Goal: Task Accomplishment & Management: Complete application form

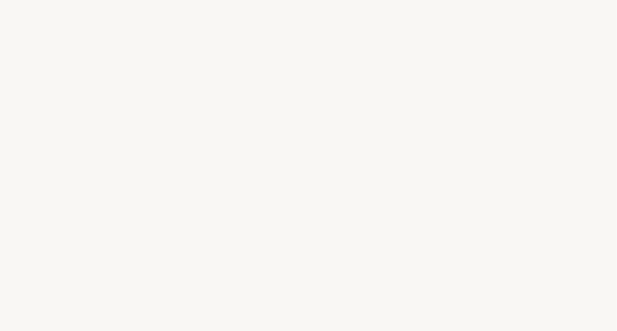
select select "US"
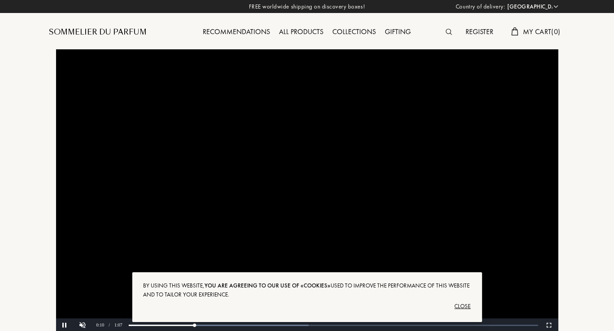
click at [469, 310] on div "Close" at bounding box center [308, 306] width 328 height 14
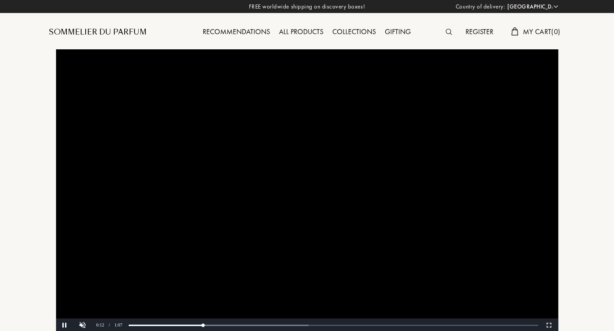
click at [549, 298] on video at bounding box center [307, 190] width 502 height 283
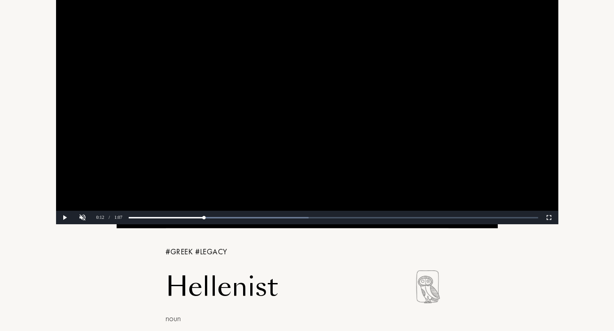
scroll to position [109, 0]
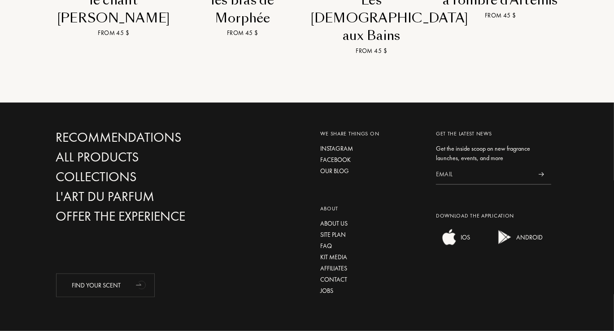
scroll to position [1203, 0]
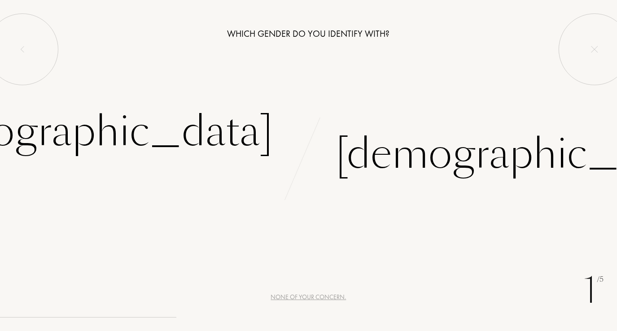
click at [205, 139] on div "[DEMOGRAPHIC_DATA]" at bounding box center [85, 131] width 375 height 61
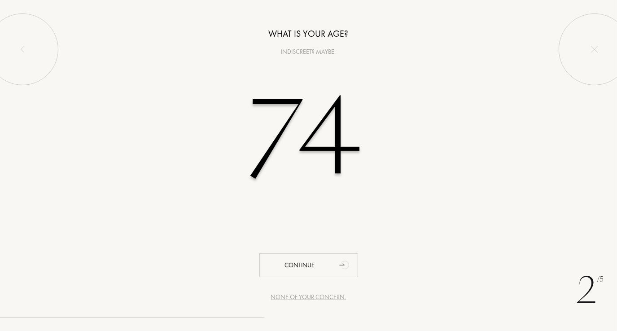
type input "7"
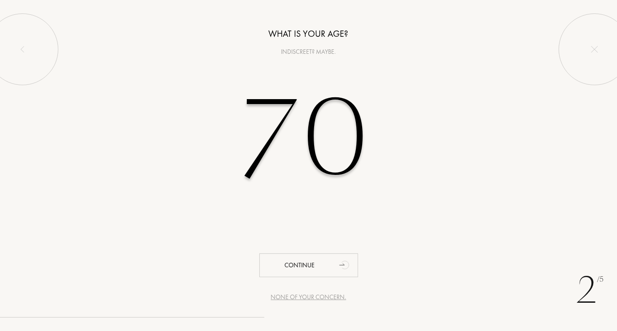
type input "70"
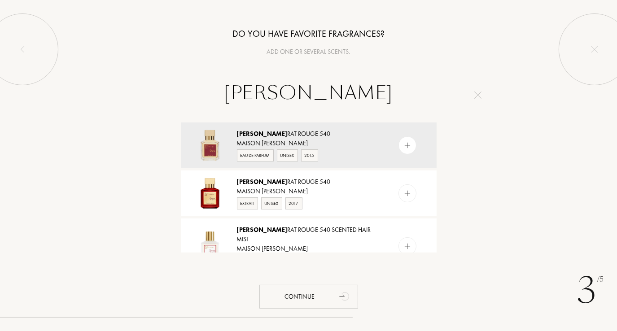
type input "Bacca"
click at [405, 145] on img at bounding box center [407, 145] width 9 height 9
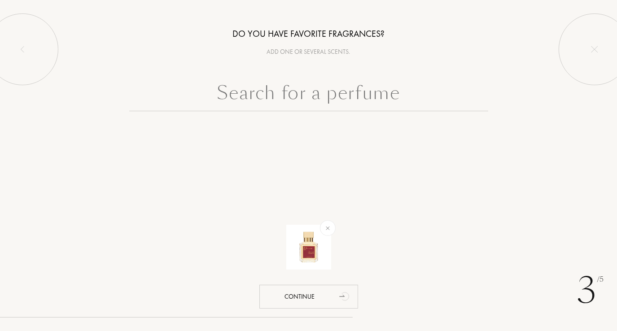
click at [297, 89] on input "text" at bounding box center [308, 95] width 359 height 32
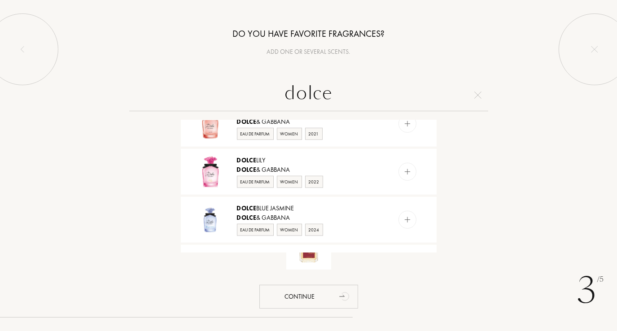
scroll to position [742, 0]
click at [534, 94] on div "dolce" at bounding box center [308, 95] width 603 height 32
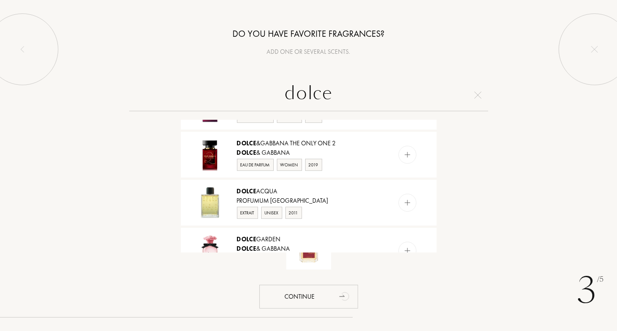
scroll to position [0, 0]
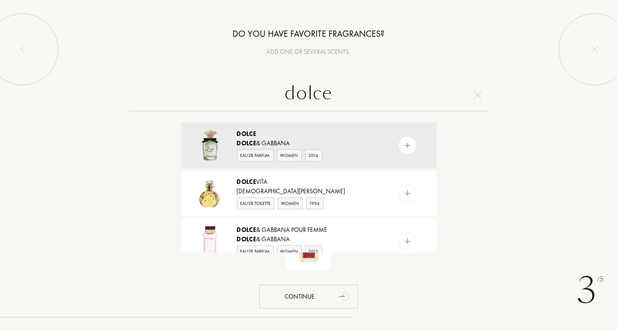
click at [332, 92] on input "dolce" at bounding box center [308, 95] width 359 height 32
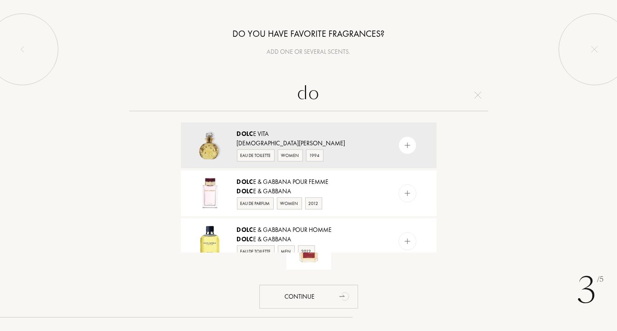
type input "d"
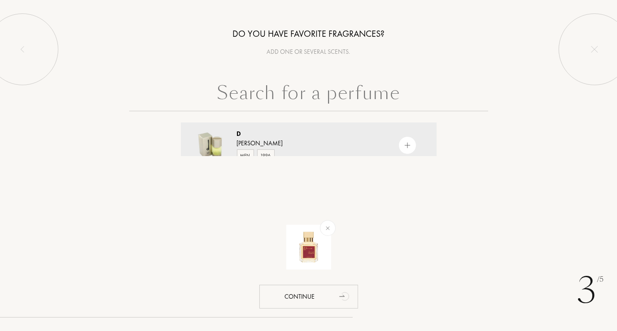
click at [268, 90] on input "text" at bounding box center [308, 95] width 359 height 32
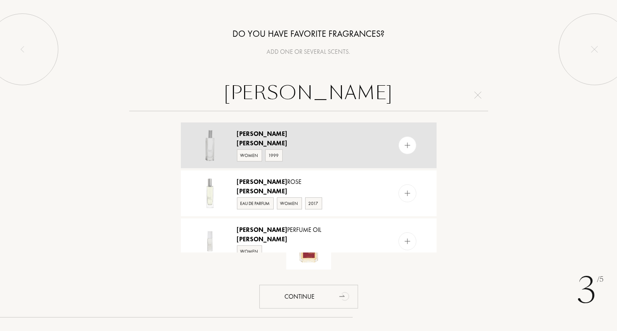
type input "[PERSON_NAME]"
click at [407, 146] on img at bounding box center [407, 145] width 9 height 9
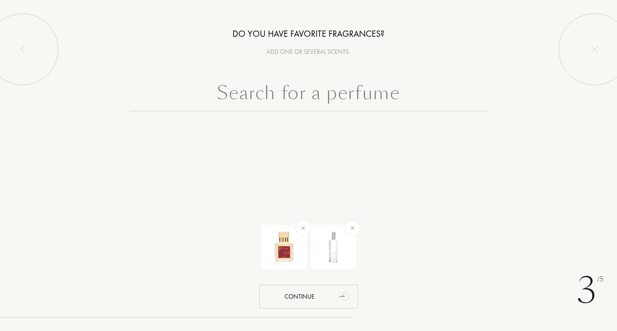
click at [269, 95] on input "text" at bounding box center [308, 95] width 359 height 32
click at [267, 88] on input "text" at bounding box center [308, 95] width 359 height 32
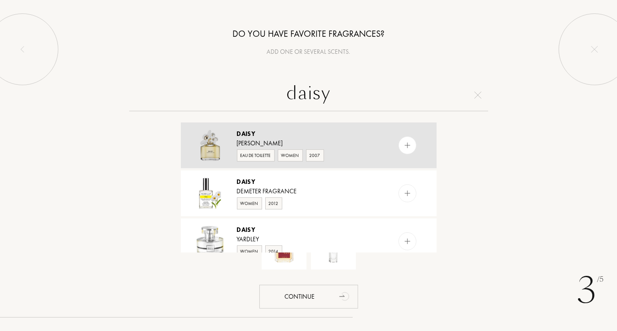
type input "daisy"
click at [405, 146] on img at bounding box center [407, 145] width 9 height 9
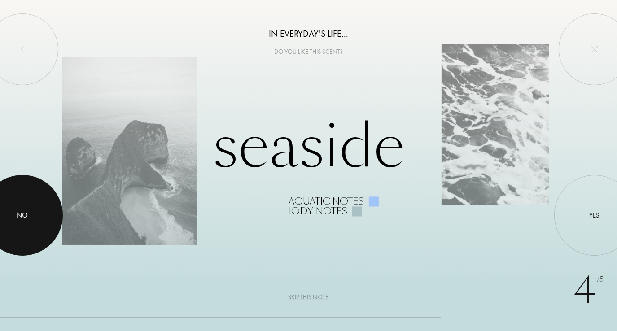
click at [22, 221] on div "No" at bounding box center [22, 215] width 81 height 81
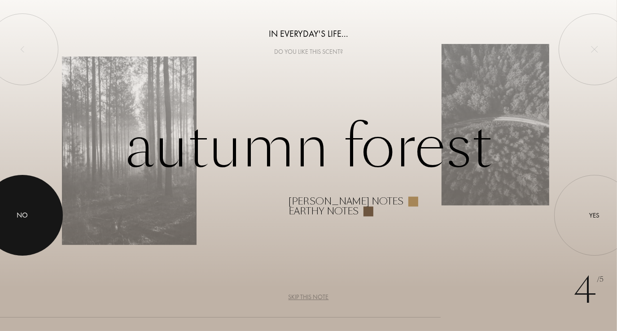
click at [305, 301] on div "Skip this note" at bounding box center [308, 297] width 40 height 9
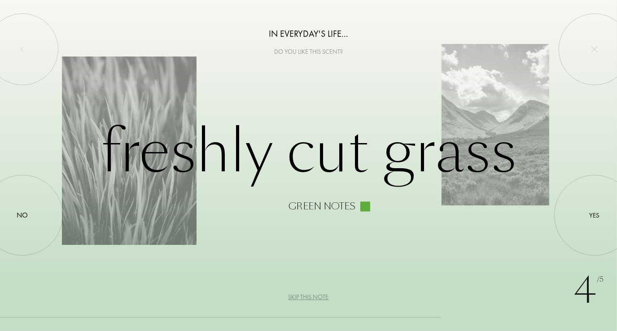
click at [315, 294] on div "Skip this note" at bounding box center [308, 297] width 40 height 9
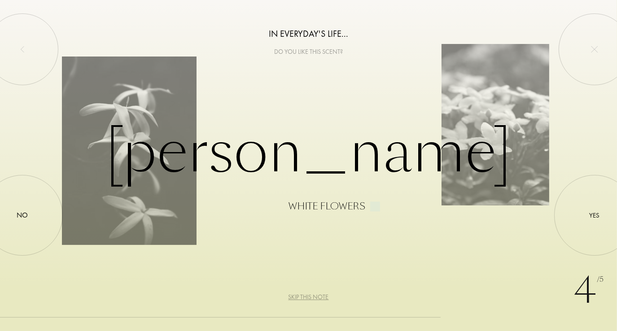
click at [313, 299] on div "Skip this note" at bounding box center [308, 297] width 40 height 9
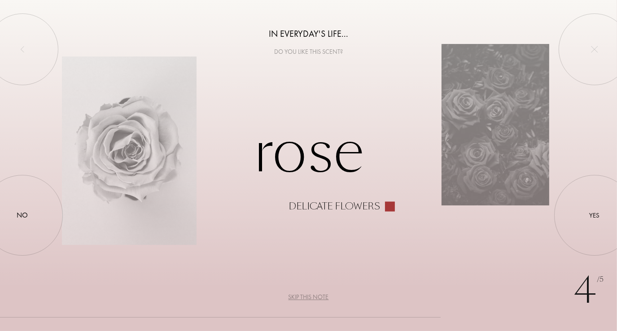
click at [313, 296] on div "Skip this note" at bounding box center [308, 297] width 40 height 9
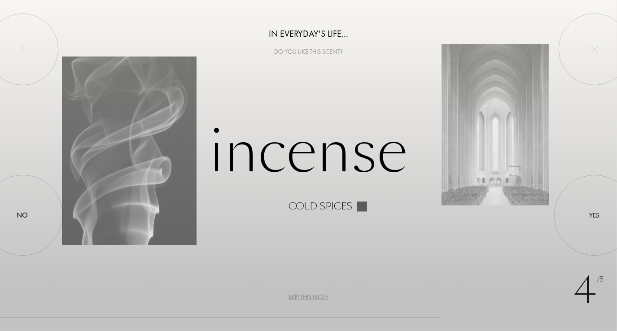
click at [306, 298] on div "Skip this note" at bounding box center [308, 297] width 40 height 9
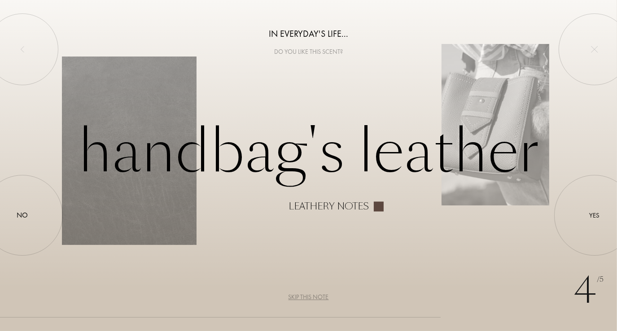
click at [302, 297] on div "Skip this note" at bounding box center [308, 297] width 40 height 9
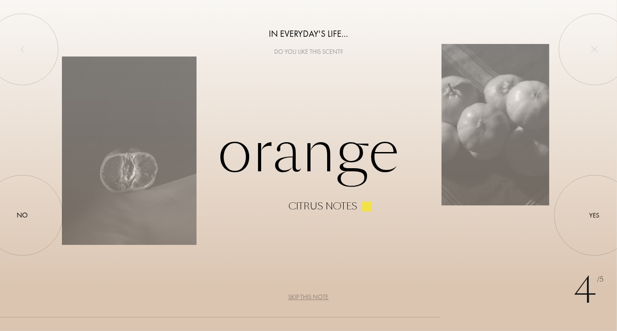
click at [308, 296] on div "Skip this note" at bounding box center [308, 297] width 40 height 9
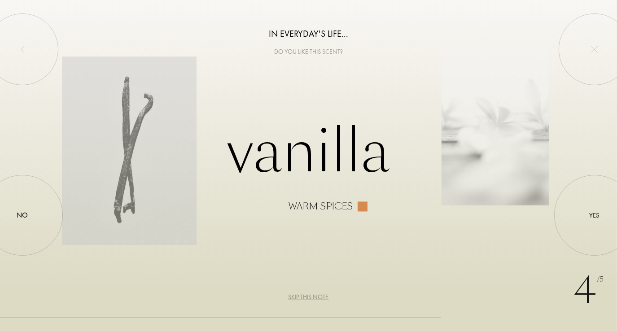
click at [596, 212] on div "Yes" at bounding box center [595, 215] width 10 height 10
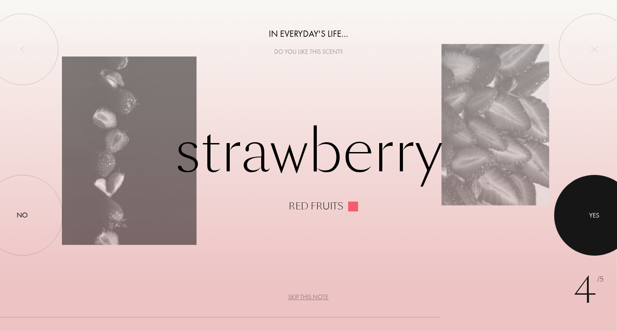
click at [310, 301] on div "Skip this note" at bounding box center [308, 297] width 40 height 9
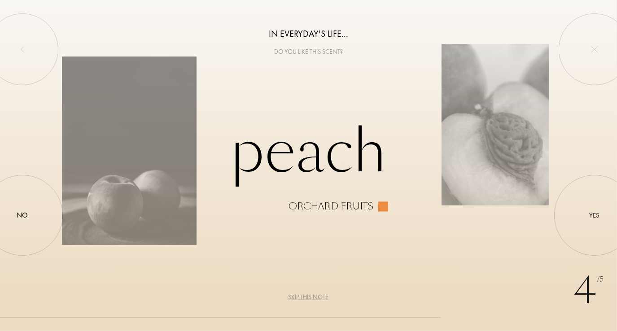
click at [596, 219] on div "Yes" at bounding box center [595, 215] width 10 height 10
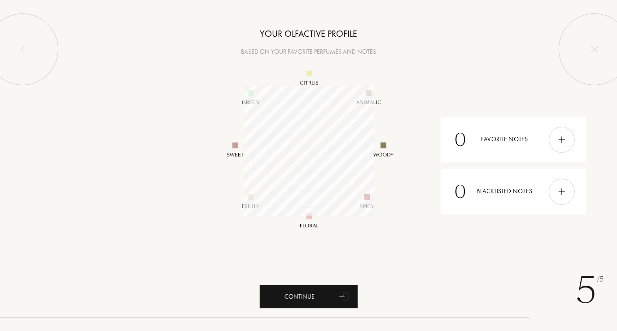
scroll to position [130, 130]
click at [21, 50] on img at bounding box center [22, 49] width 7 height 7
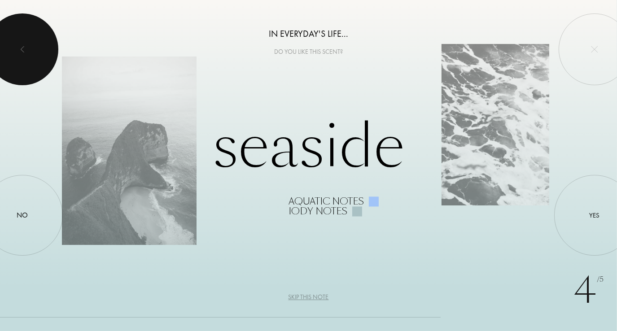
click at [310, 301] on div "Skip this note" at bounding box center [308, 297] width 40 height 9
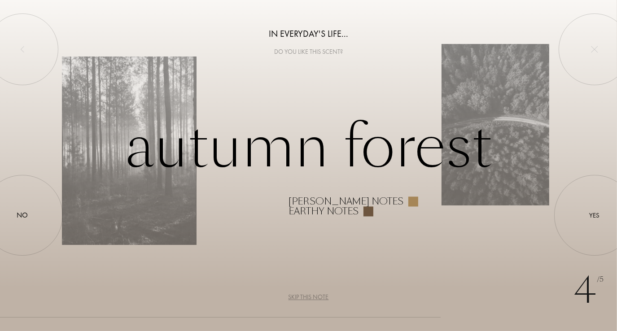
click at [588, 218] on div "Yes" at bounding box center [594, 215] width 81 height 81
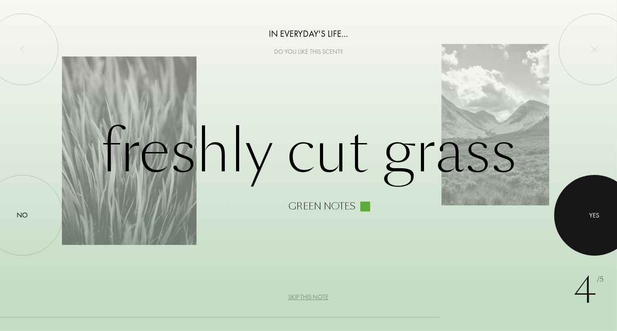
click at [315, 295] on div "Skip this note" at bounding box center [308, 297] width 40 height 9
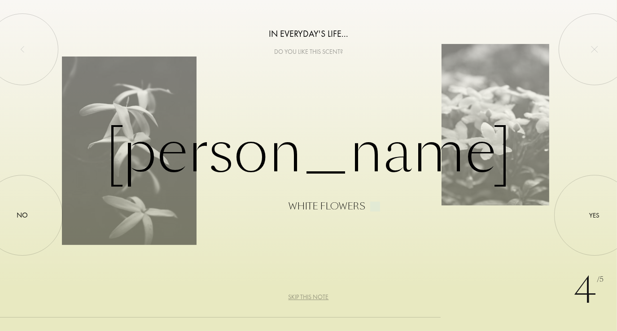
click at [592, 223] on div "Yes" at bounding box center [594, 215] width 81 height 81
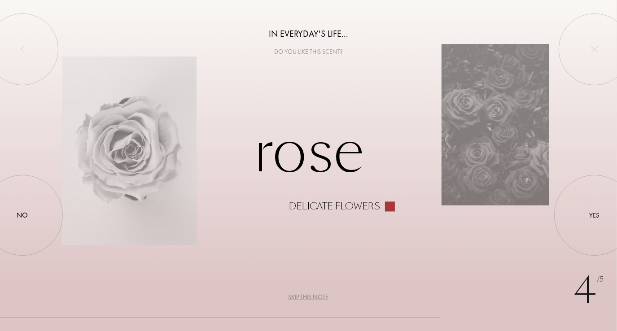
click at [312, 301] on div "Skip this note" at bounding box center [308, 297] width 40 height 9
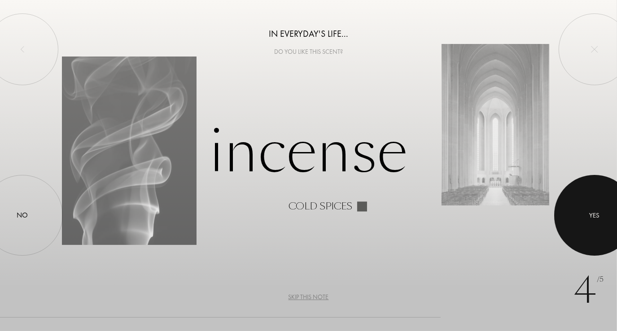
click at [586, 218] on div "Yes" at bounding box center [594, 215] width 81 height 81
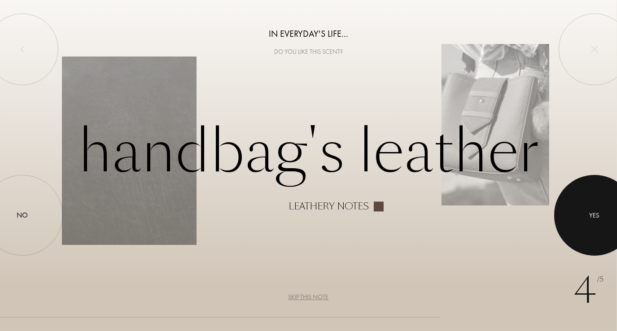
click at [308, 297] on div "Skip this note" at bounding box center [308, 297] width 40 height 9
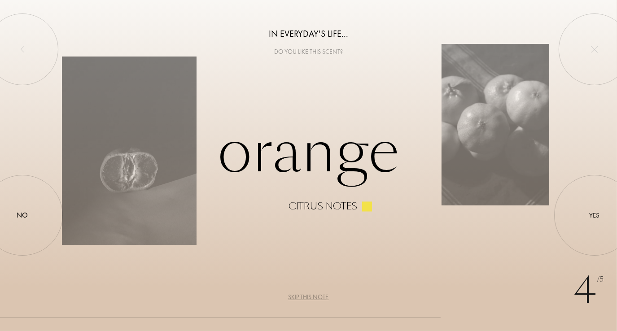
click at [588, 214] on div "Yes" at bounding box center [594, 215] width 81 height 81
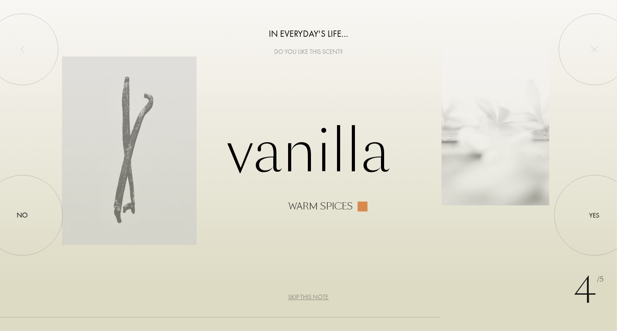
click at [307, 301] on div "Skip this note" at bounding box center [308, 297] width 40 height 9
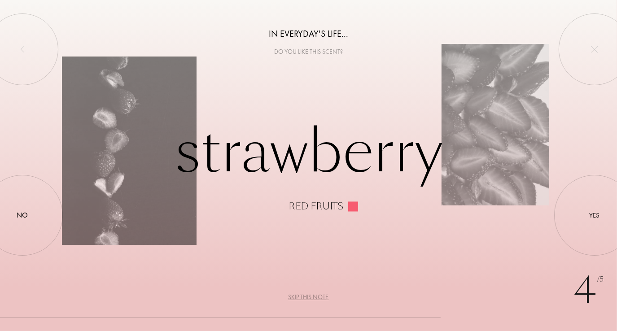
click at [26, 52] on img at bounding box center [22, 49] width 7 height 7
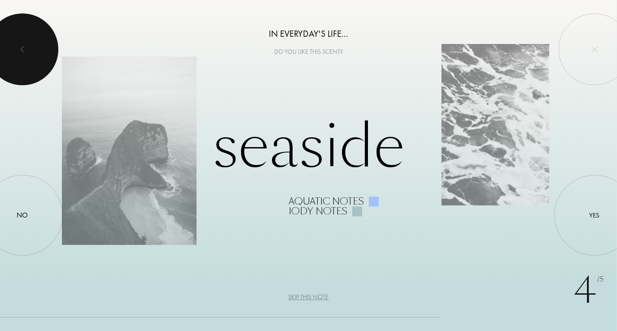
click at [309, 296] on div "Skip this note" at bounding box center [308, 297] width 40 height 9
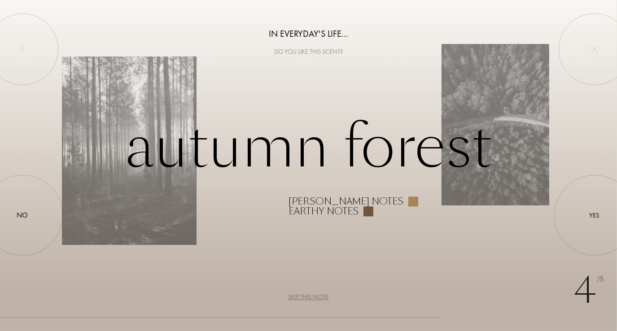
click at [590, 222] on div "Yes" at bounding box center [594, 215] width 81 height 81
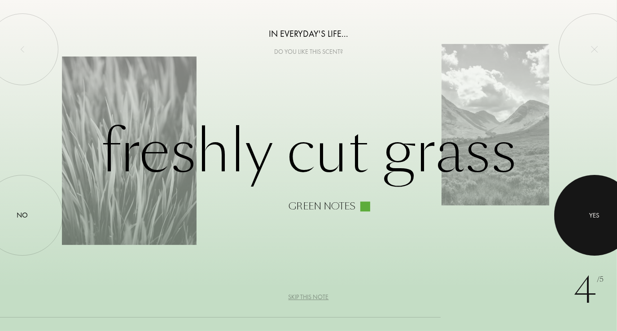
click at [304, 301] on div "Skip this note" at bounding box center [308, 297] width 40 height 9
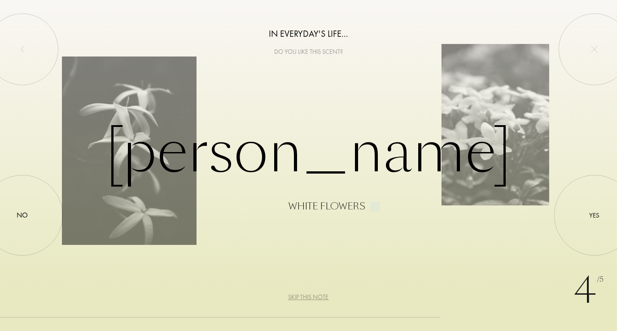
click at [594, 216] on div "Yes" at bounding box center [595, 215] width 10 height 10
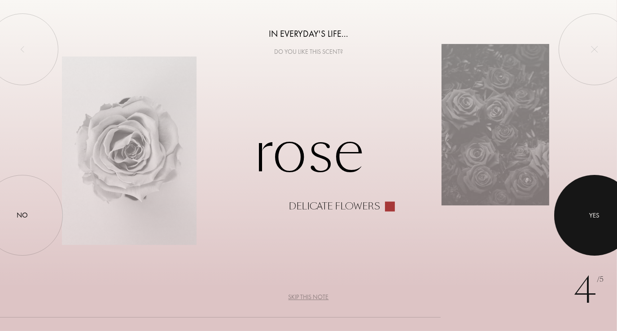
click at [310, 299] on div "Skip this note" at bounding box center [308, 297] width 40 height 9
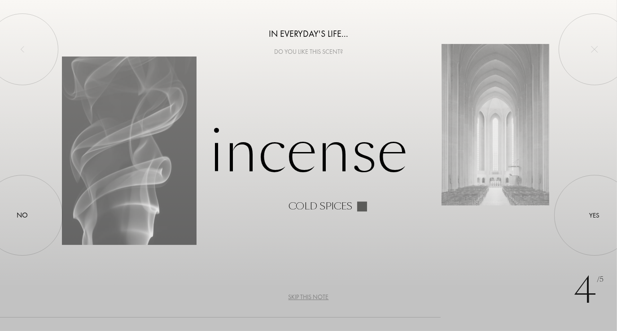
click at [588, 216] on div "Yes" at bounding box center [594, 215] width 81 height 81
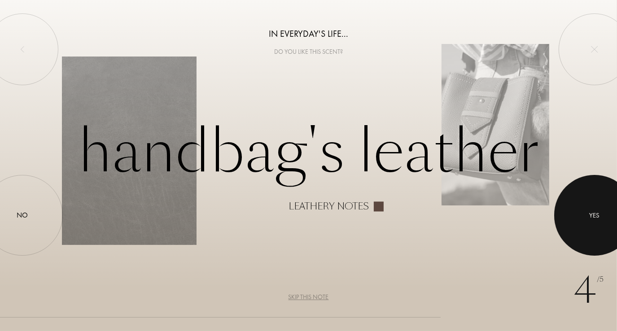
click at [307, 297] on div "Skip this note" at bounding box center [308, 297] width 40 height 9
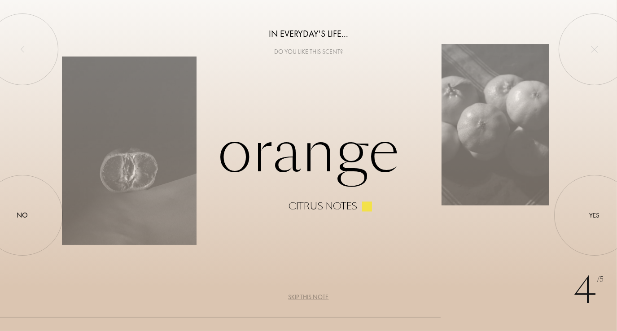
click at [585, 216] on div "Yes" at bounding box center [594, 215] width 81 height 81
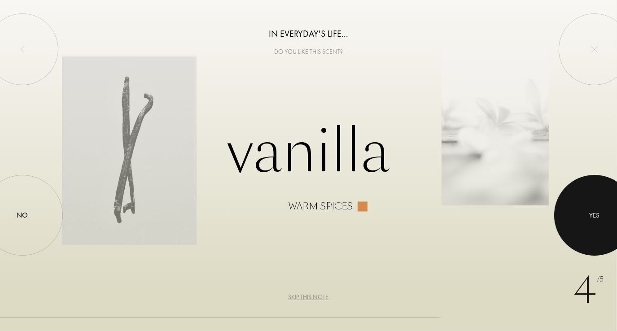
click at [586, 208] on div at bounding box center [594, 215] width 81 height 81
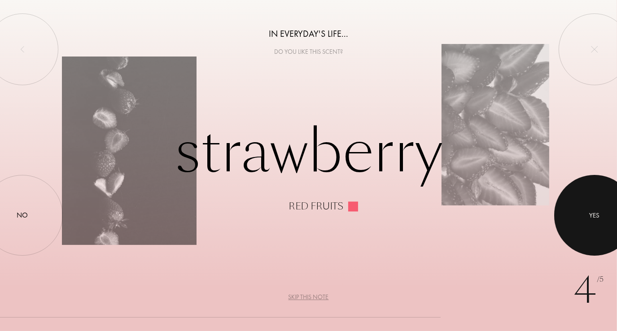
click at [304, 299] on div "Skip this note" at bounding box center [308, 297] width 40 height 9
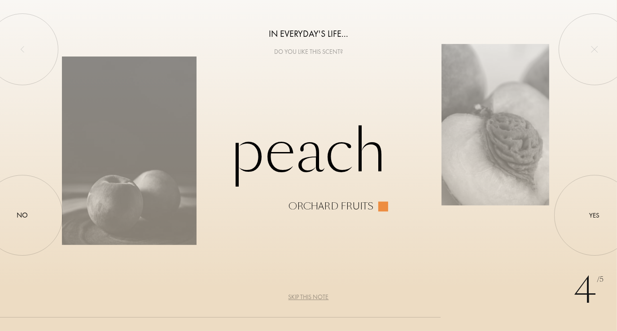
click at [584, 213] on div "Yes" at bounding box center [594, 215] width 81 height 81
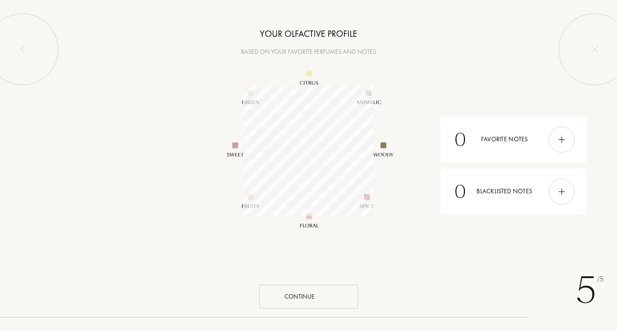
click at [318, 294] on div "Continue" at bounding box center [308, 297] width 99 height 24
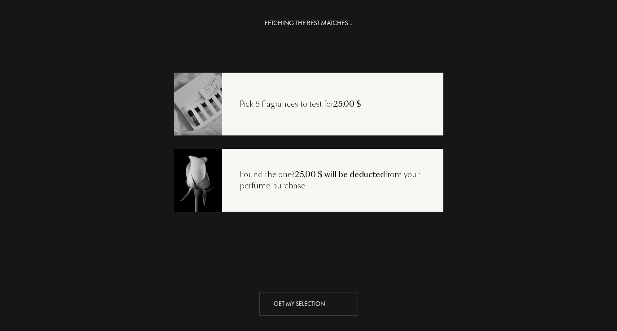
click at [325, 306] on div "Get my selection" at bounding box center [308, 304] width 99 height 24
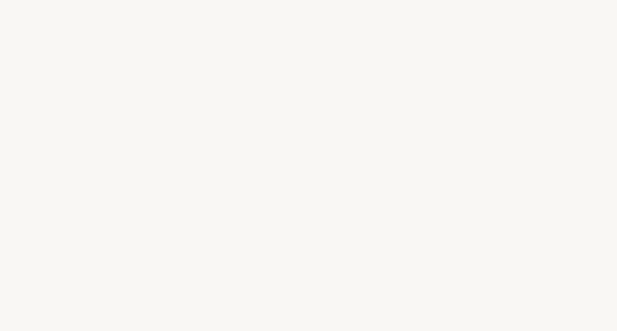
select select "US"
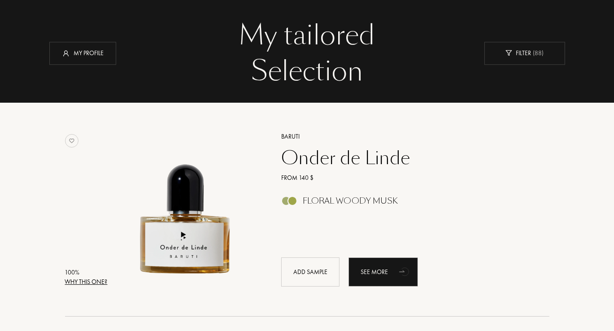
scroll to position [47, 0]
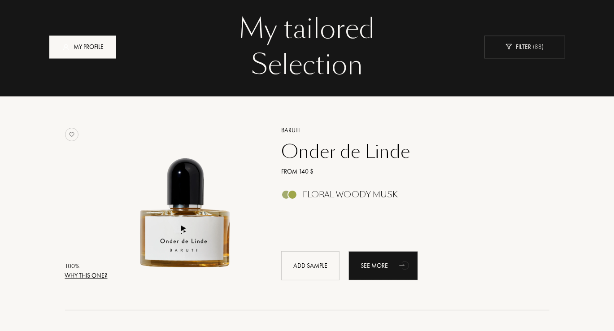
click at [80, 45] on div "My profile" at bounding box center [82, 46] width 67 height 23
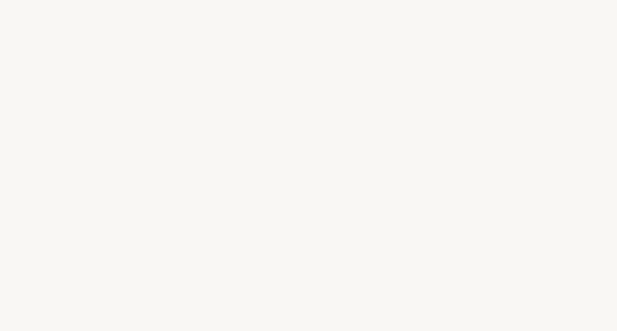
select select "US"
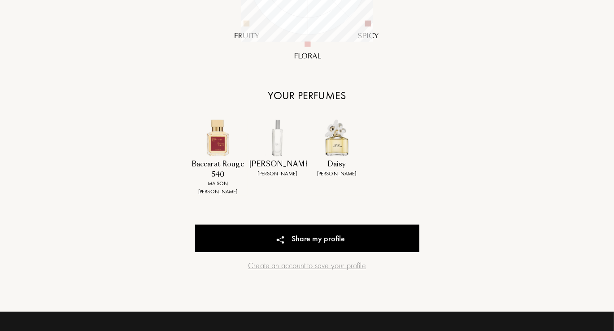
scroll to position [310, 0]
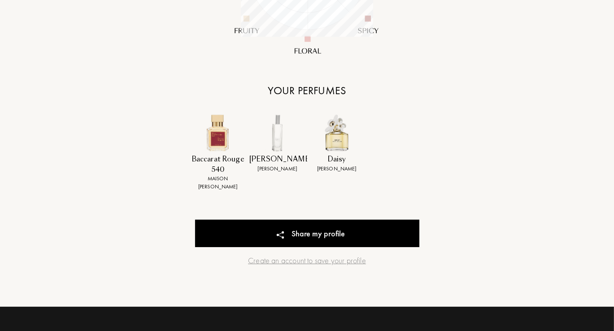
click at [314, 265] on div "Create an account to save your profile" at bounding box center [307, 260] width 224 height 12
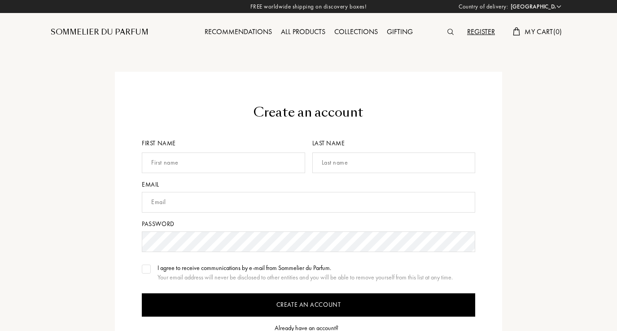
select select "US"
click at [261, 166] on input "text" at bounding box center [221, 163] width 163 height 21
type input "Lois"
type input "[PERSON_NAME]"
click at [198, 203] on input "text" at bounding box center [306, 202] width 333 height 21
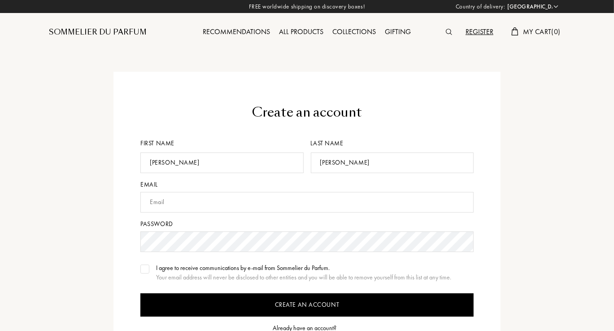
type input "ledmonds@hldevel.com"
click at [146, 274] on div "I agree to receive communications by e-mail from Sommelier du Parfum. Your emai…" at bounding box center [306, 272] width 333 height 19
click at [324, 305] on input "Create an account" at bounding box center [306, 304] width 333 height 23
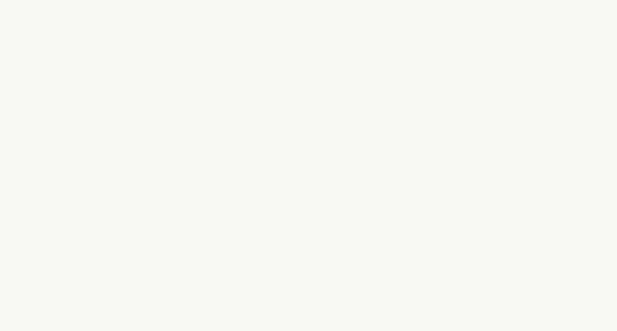
select select "US"
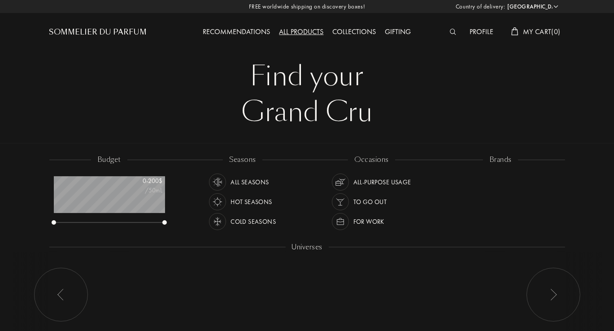
scroll to position [45, 111]
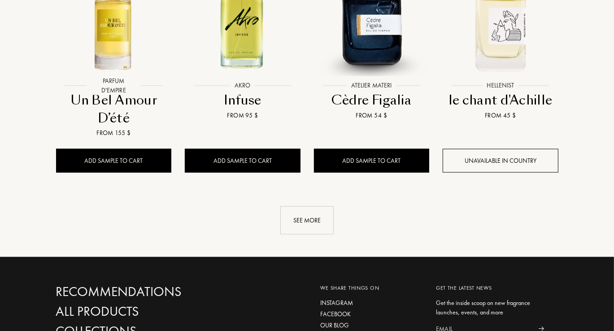
scroll to position [922, 0]
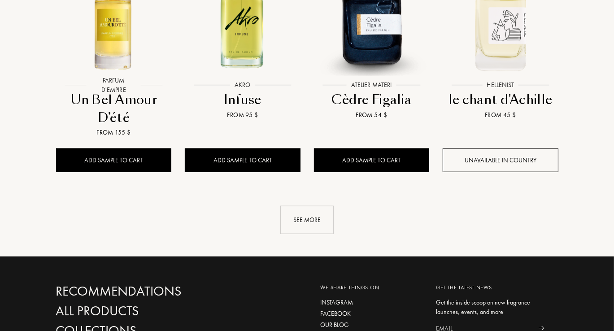
click at [308, 206] on div "See more" at bounding box center [306, 220] width 53 height 28
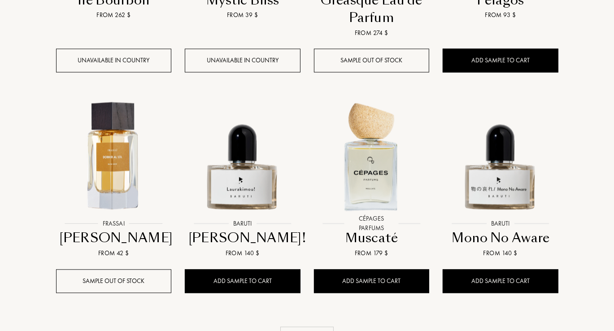
scroll to position [1498, 0]
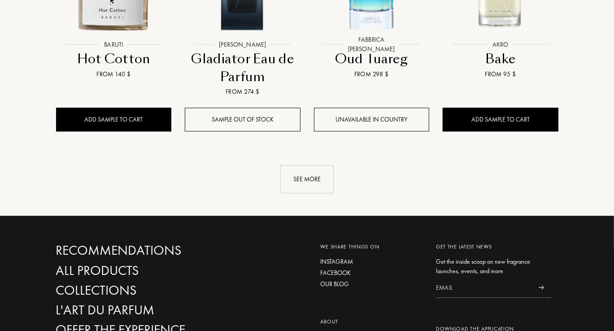
scroll to position [2377, 0]
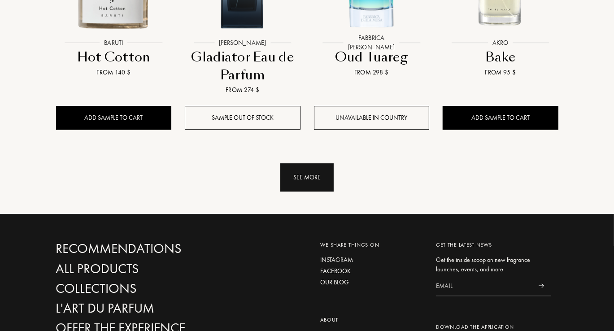
click at [305, 164] on div "See more" at bounding box center [306, 177] width 53 height 28
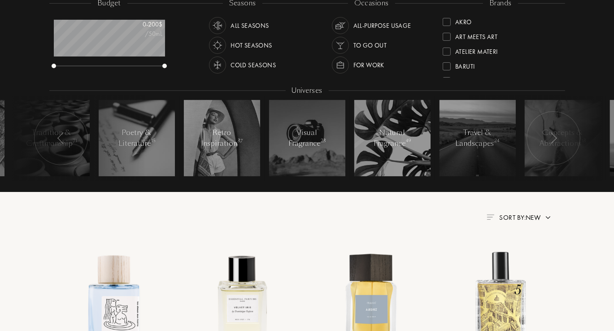
scroll to position [0, 0]
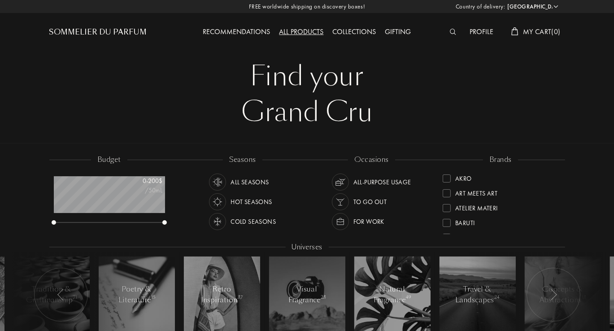
click at [480, 37] on div "Profile" at bounding box center [481, 32] width 33 height 12
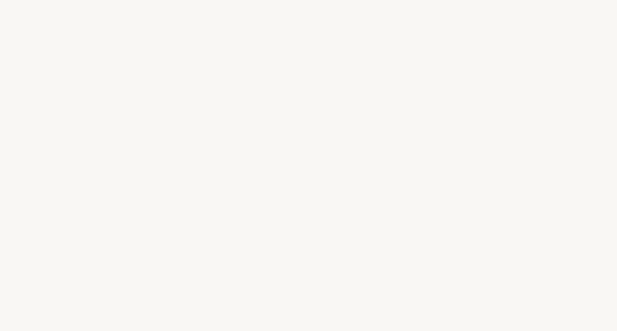
select select "US"
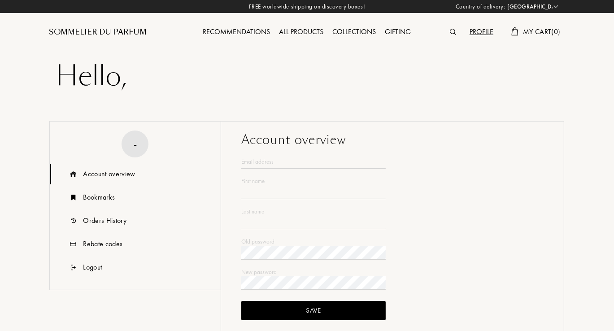
type input "[PERSON_NAME]"
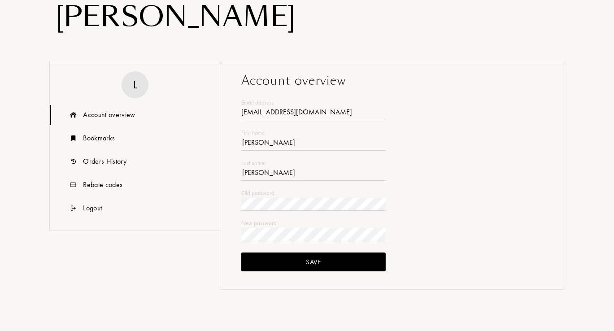
scroll to position [87, 0]
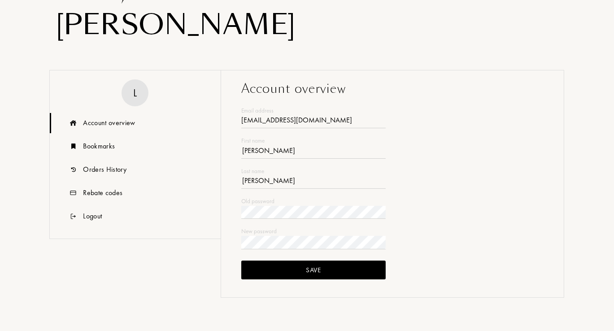
click at [314, 271] on div "Save" at bounding box center [313, 270] width 144 height 19
click at [110, 152] on div "Bookmarks" at bounding box center [135, 146] width 171 height 20
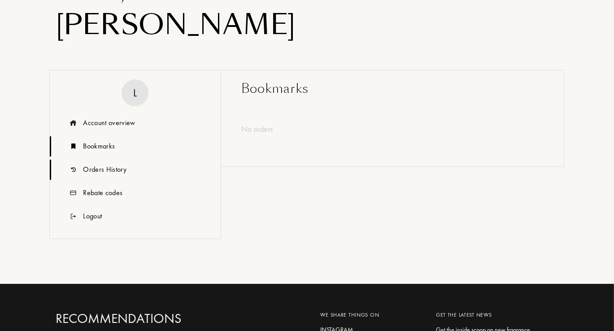
click at [117, 169] on div "Orders History" at bounding box center [104, 169] width 43 height 11
click at [110, 194] on div "Rebate codes" at bounding box center [102, 193] width 39 height 11
click at [98, 220] on div "Logout" at bounding box center [92, 216] width 19 height 11
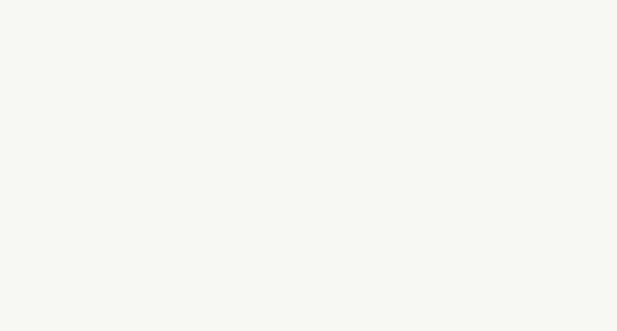
select select "US"
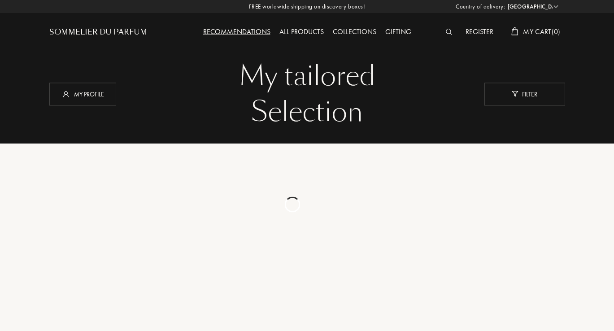
select select "US"
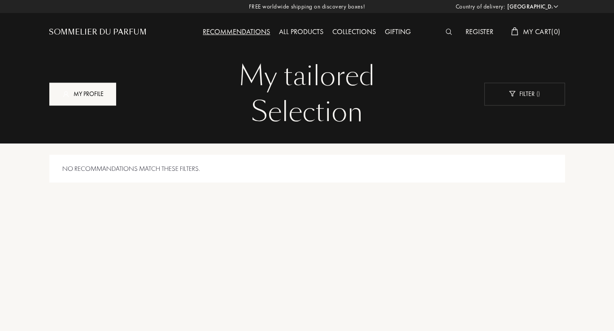
click at [88, 96] on div "My profile" at bounding box center [82, 94] width 67 height 23
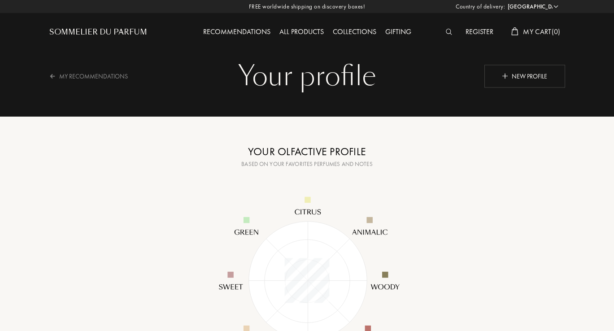
select select "US"
